Goal: Find specific page/section: Find specific page/section

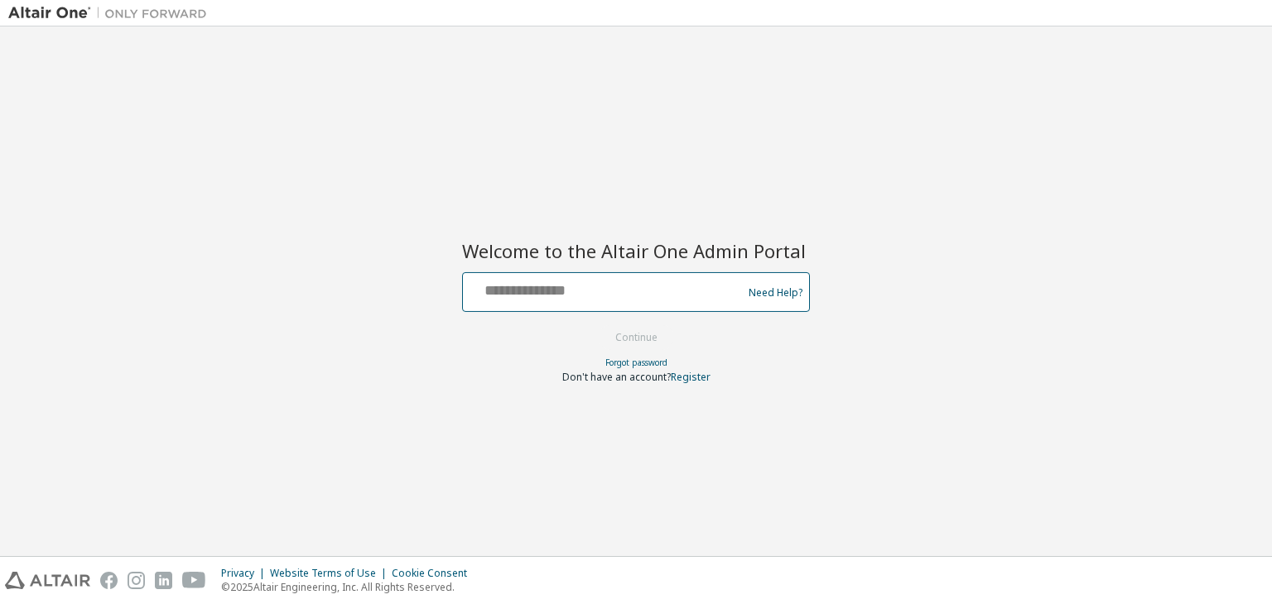
click at [607, 295] on input "text" at bounding box center [604, 289] width 271 height 24
type input "**********"
click at [637, 332] on button "Continue" at bounding box center [636, 337] width 77 height 25
click at [651, 332] on button "Continue" at bounding box center [636, 337] width 77 height 25
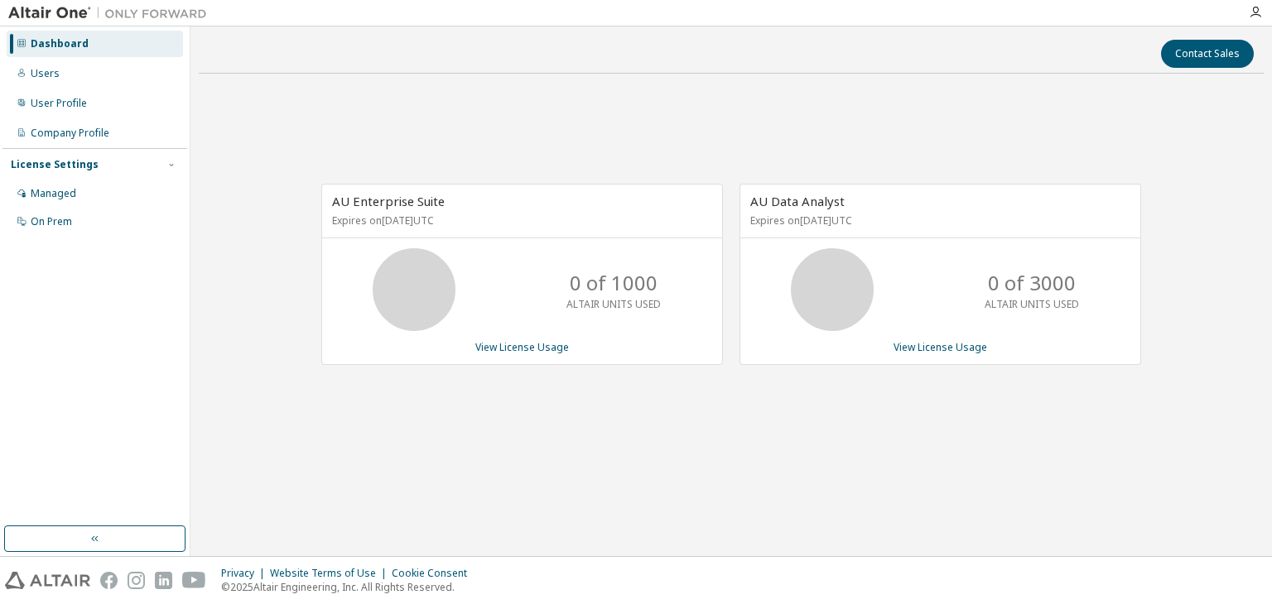
click at [1245, 7] on div at bounding box center [1255, 12] width 33 height 13
click at [1253, 13] on icon "button" at bounding box center [1255, 12] width 13 height 13
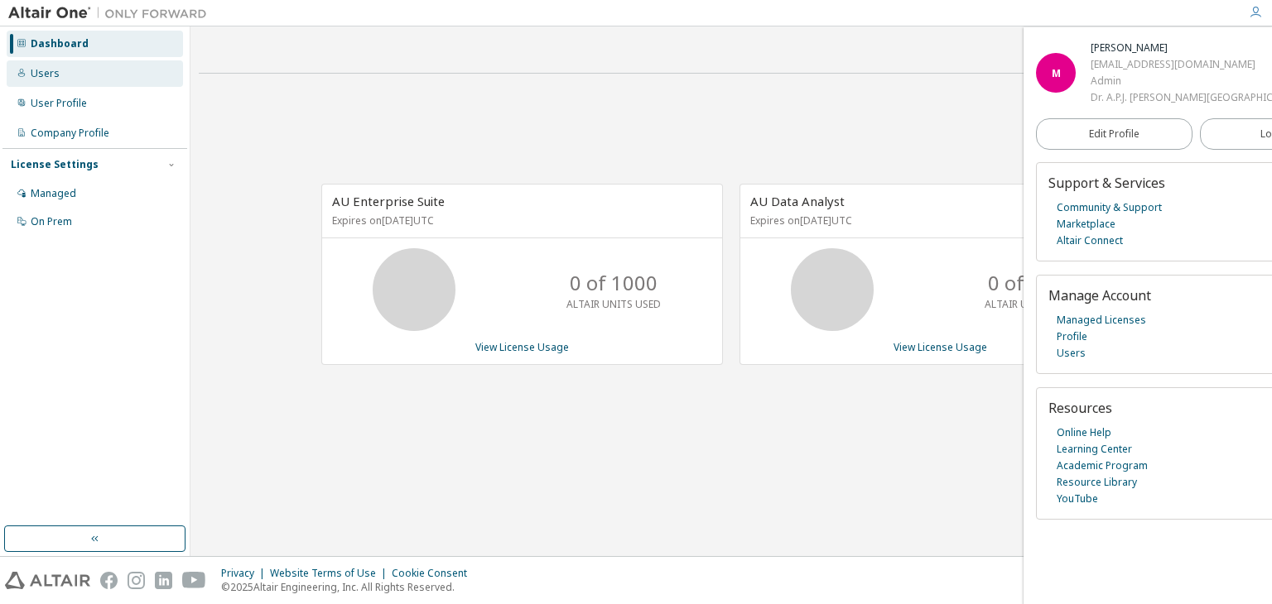
click at [53, 81] on div "Users" at bounding box center [95, 73] width 176 height 26
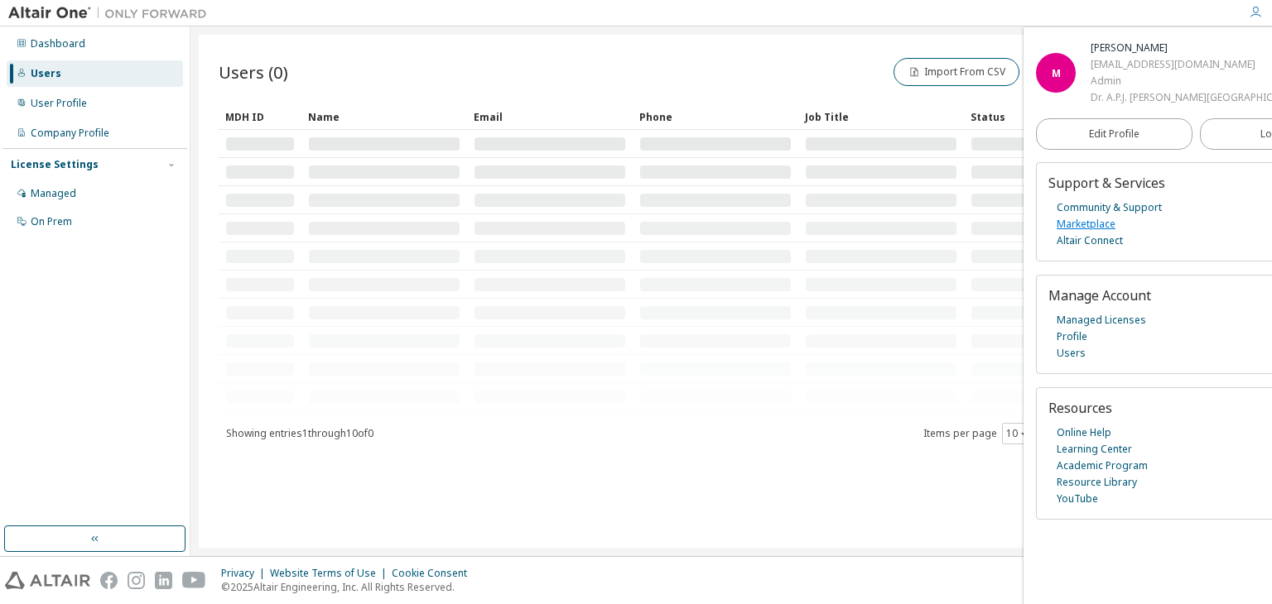
click at [1085, 233] on link "Marketplace" at bounding box center [1086, 224] width 59 height 17
